Goal: Navigation & Orientation: Find specific page/section

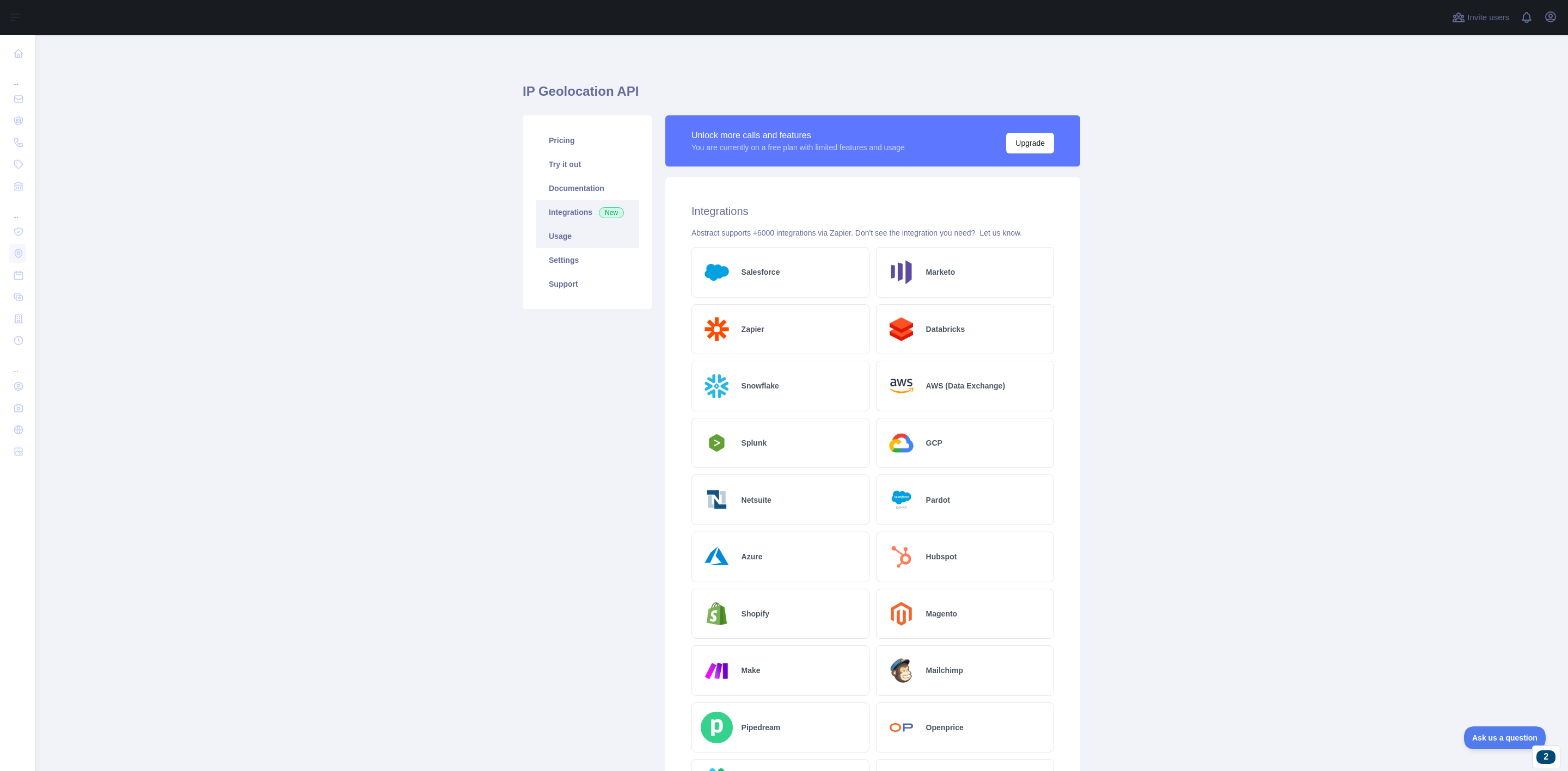
click at [573, 240] on link "Usage" at bounding box center [587, 236] width 103 height 24
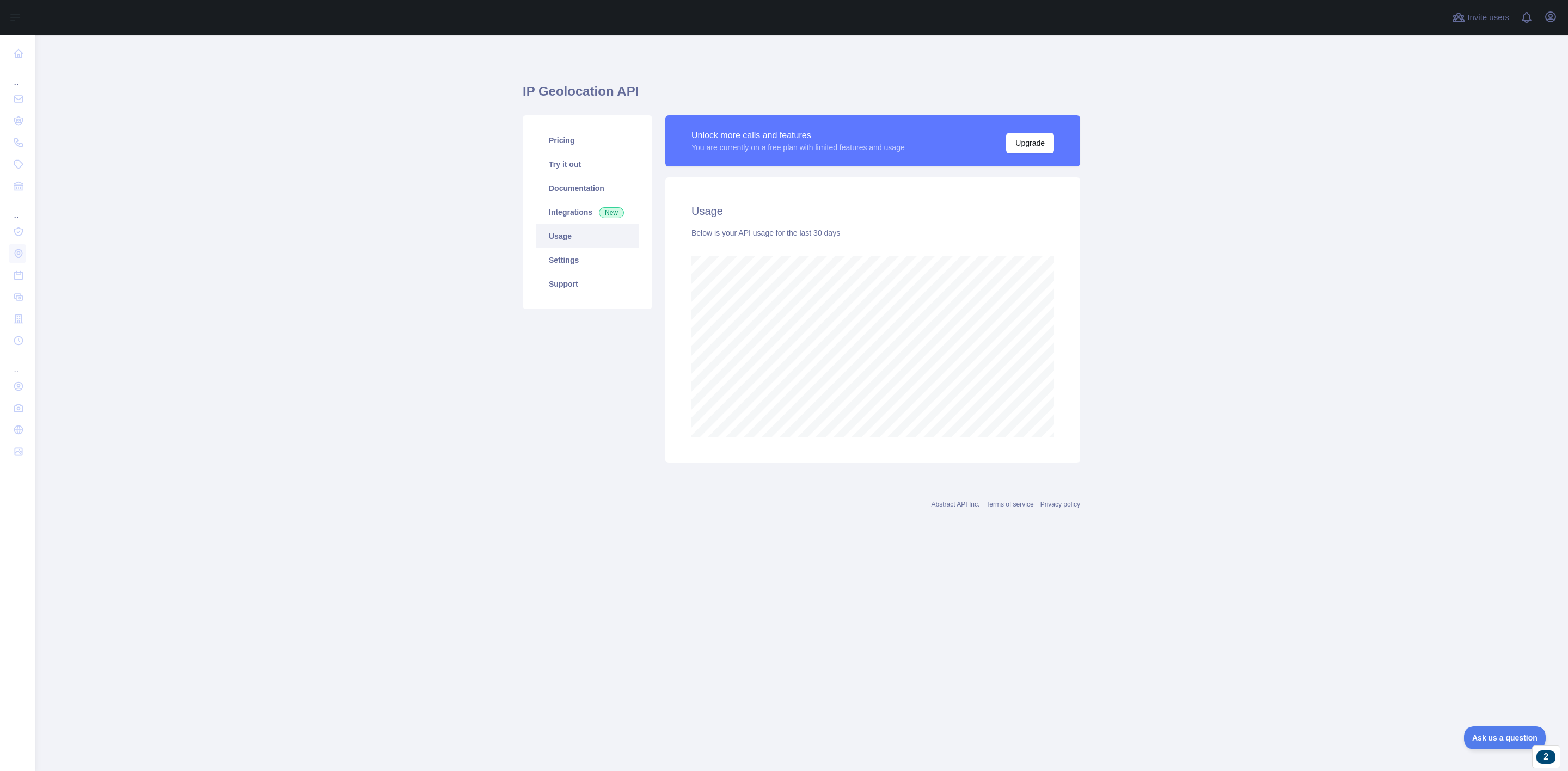
scroll to position [737, 1534]
click at [561, 263] on link "Settings" at bounding box center [587, 260] width 103 height 24
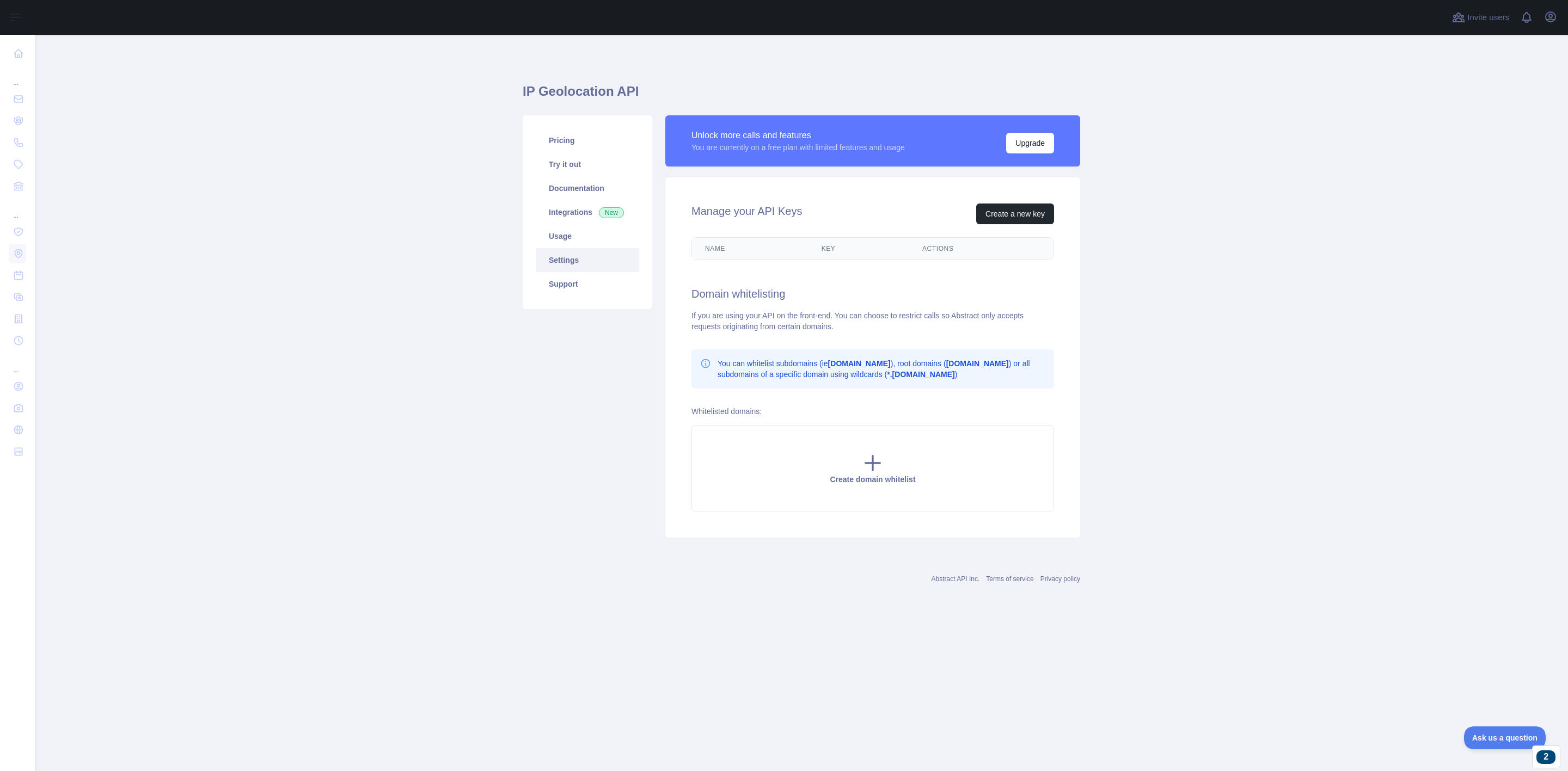
click at [578, 299] on div "Pricing Try it out Documentation Integrations New Usage Settings Support" at bounding box center [587, 212] width 130 height 194
click at [578, 294] on link "Support" at bounding box center [587, 284] width 103 height 24
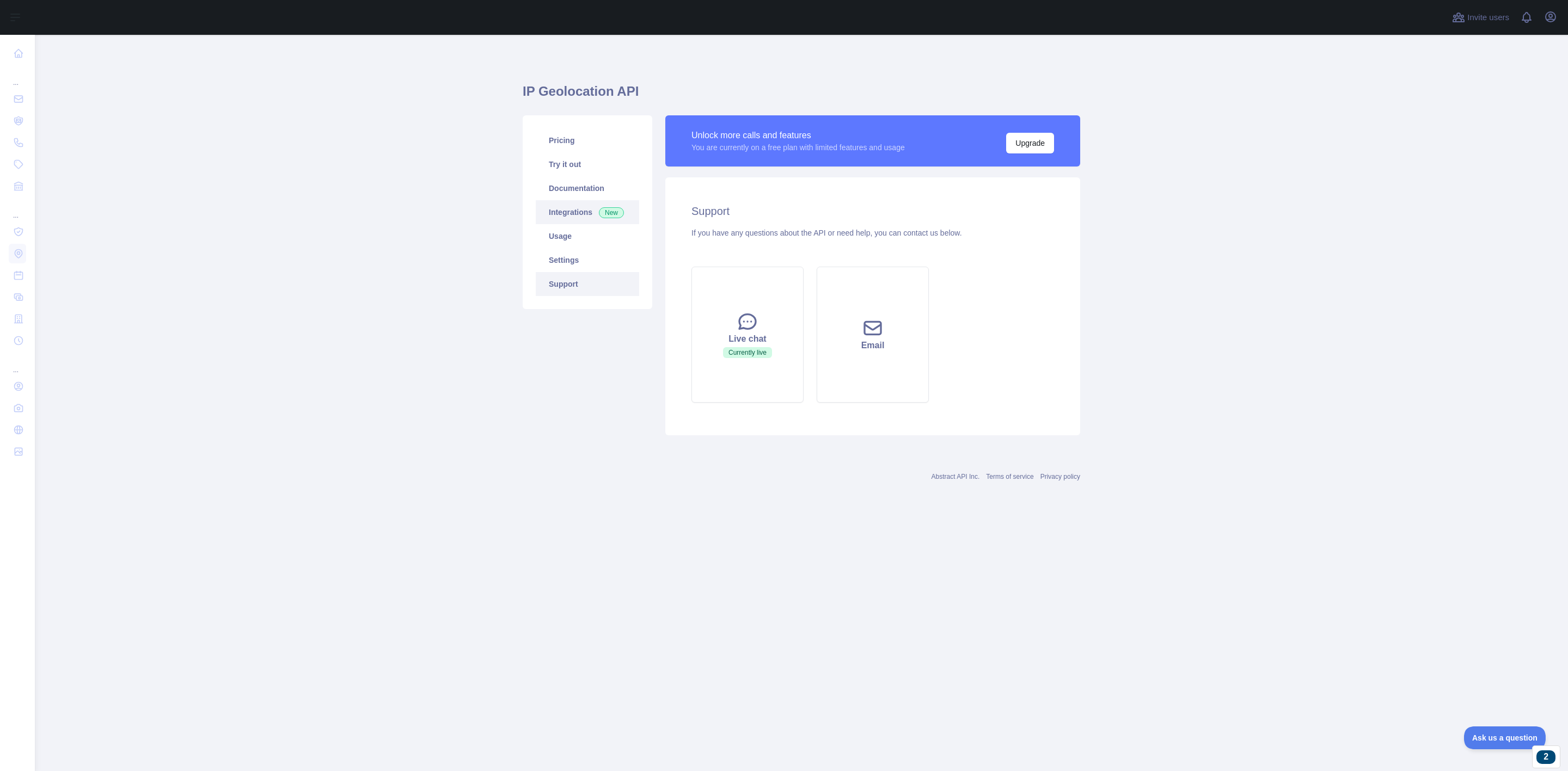
click at [590, 214] on link "Integrations New" at bounding box center [587, 212] width 103 height 24
